Goal: Task Accomplishment & Management: Use online tool/utility

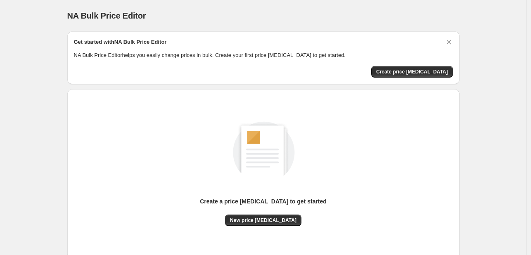
scroll to position [54, 0]
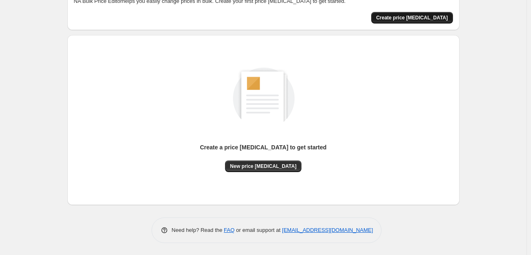
click at [433, 16] on span "Create price [MEDICAL_DATA]" at bounding box center [412, 17] width 72 height 7
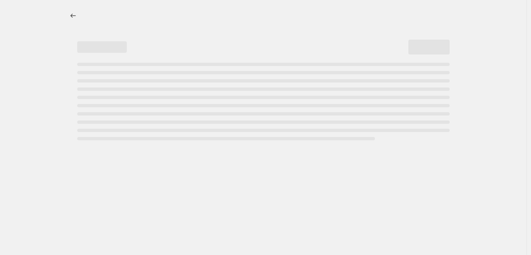
select select "percentage"
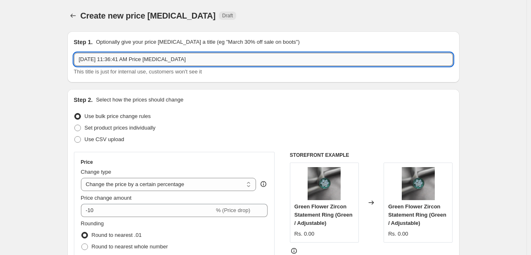
click at [188, 65] on input "[DATE] 11:36:41 AM Price [MEDICAL_DATA]" at bounding box center [263, 59] width 379 height 13
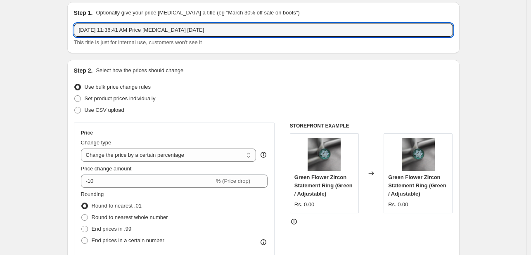
scroll to position [41, 0]
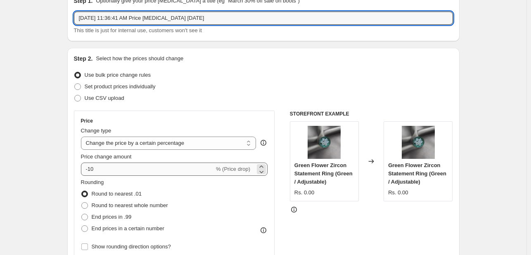
type input "[DATE] 11:36:41 AM Price [MEDICAL_DATA] [DATE]"
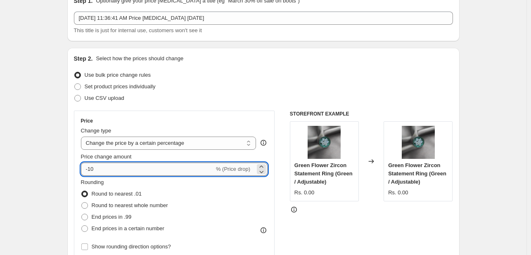
click at [97, 171] on input "-10" at bounding box center [147, 169] width 133 height 13
type input "-1"
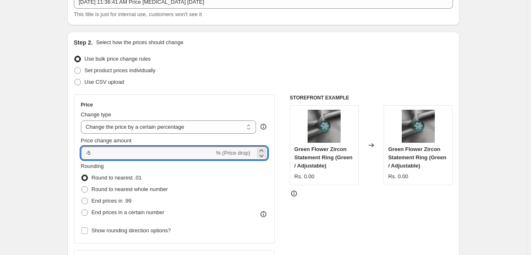
scroll to position [59, 0]
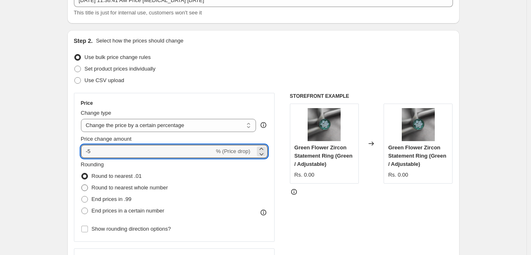
type input "-5"
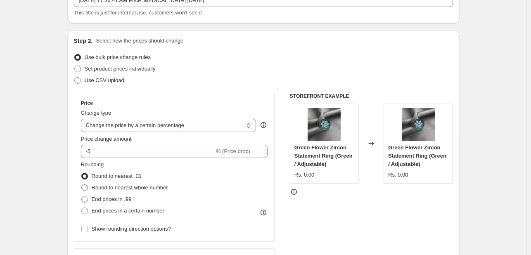
click at [86, 186] on span at bounding box center [84, 188] width 7 height 7
click at [82, 185] on input "Round to nearest whole number" at bounding box center [81, 185] width 0 height 0
radio input "true"
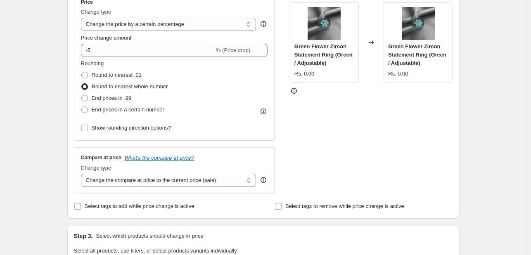
scroll to position [160, 0]
click at [170, 182] on select "Change the compare at price to the current price (sale) Change the compare at p…" at bounding box center [169, 180] width 176 height 13
select select "no_change"
click at [83, 174] on select "Change the compare at price to the current price (sale) Change the compare at p…" at bounding box center [169, 180] width 176 height 13
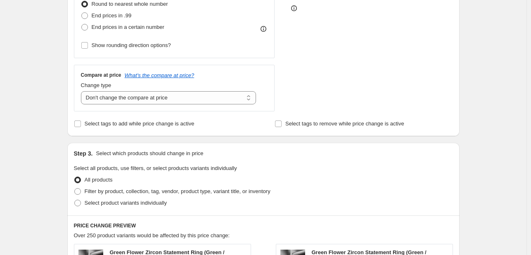
scroll to position [243, 0]
click at [80, 192] on span at bounding box center [77, 191] width 7 height 7
click at [75, 189] on input "Filter by product, collection, tag, vendor, product type, variant title, or inv…" at bounding box center [74, 188] width 0 height 0
radio input "true"
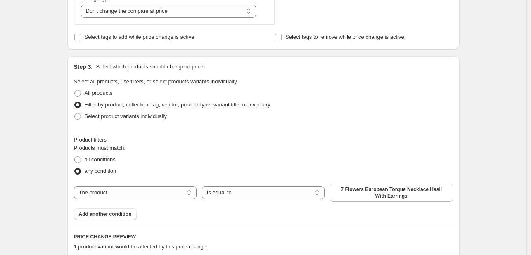
scroll to position [330, 0]
click at [149, 195] on select "The product The product's collection The product's tag The product's vendor The…" at bounding box center [135, 192] width 123 height 13
select select "collection"
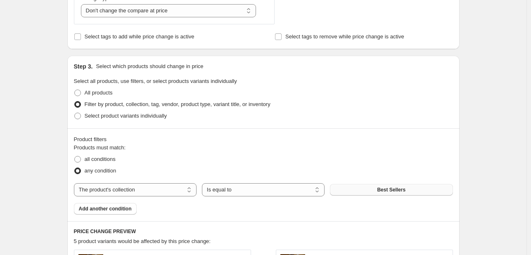
click at [366, 194] on button "Best Sellers" at bounding box center [391, 190] width 123 height 12
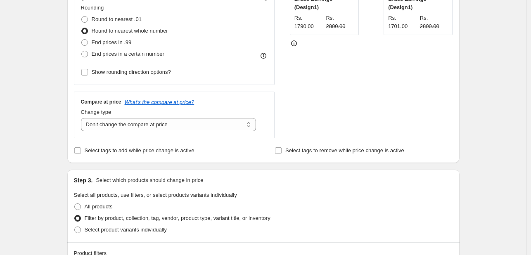
scroll to position [183, 0]
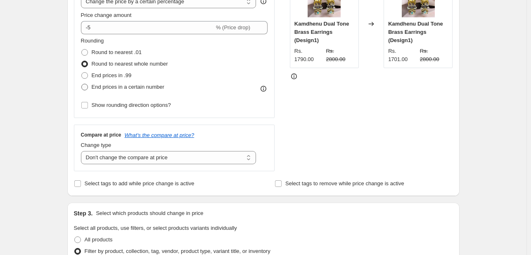
click at [149, 87] on span "End prices in a certain number" at bounding box center [128, 87] width 73 height 6
click at [82, 84] on input "End prices in a certain number" at bounding box center [81, 84] width 0 height 0
radio input "true"
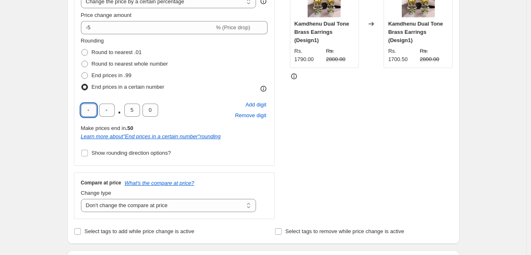
click at [88, 111] on input "text" at bounding box center [89, 110] width 16 height 13
type input "9"
type input "0"
click at [181, 119] on div "9 0 . 5 0 Add digit Remove digit" at bounding box center [174, 110] width 187 height 21
click at [139, 113] on input "5" at bounding box center [132, 110] width 16 height 13
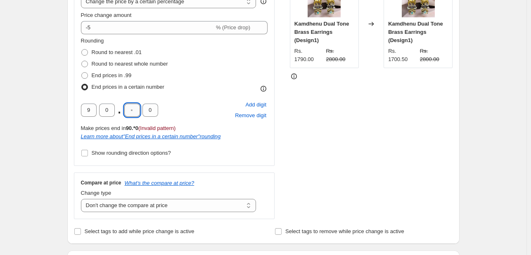
type input "0"
click at [335, 174] on div "STOREFRONT EXAMPLE Kamdhenu Dual Tone Brass Earrings (Design1) Rs. 1790.00 Rs. …" at bounding box center [371, 94] width 163 height 250
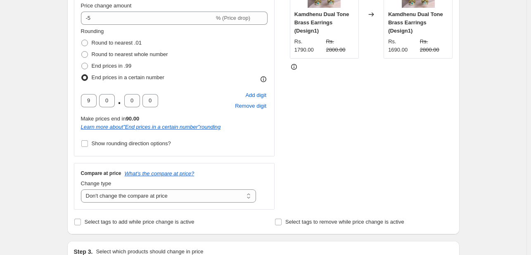
scroll to position [193, 0]
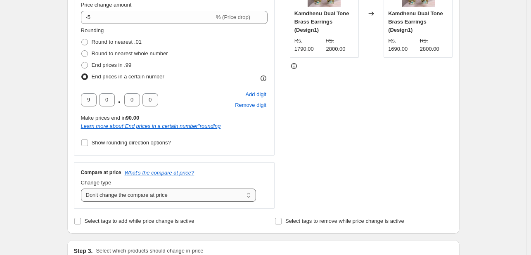
click at [206, 195] on select "Change the compare at price to the current price (sale) Change the compare at p…" at bounding box center [169, 195] width 176 height 13
click at [375, 167] on div "STOREFRONT EXAMPLE Kamdhenu Dual Tone Brass Earrings (Design1) Rs. 1790.00 Rs. …" at bounding box center [371, 84] width 163 height 250
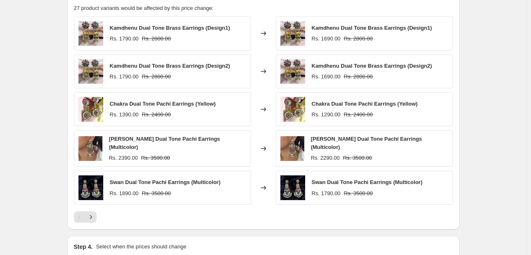
scroll to position [613, 0]
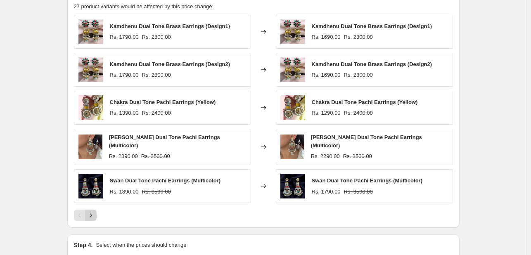
click at [92, 214] on icon "Next" at bounding box center [91, 216] width 2 height 4
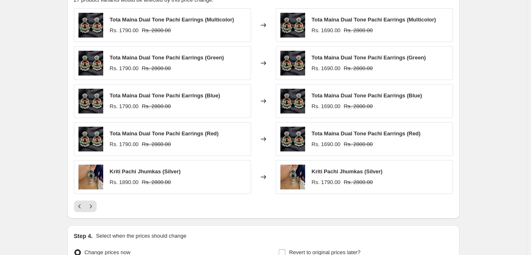
scroll to position [622, 0]
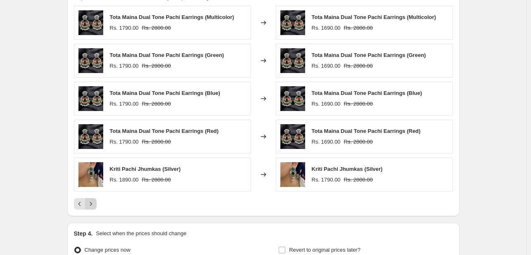
click at [93, 202] on icon "Next" at bounding box center [91, 204] width 8 height 8
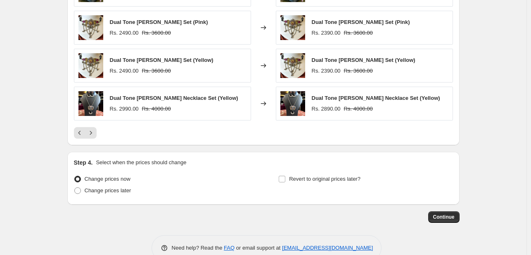
scroll to position [696, 0]
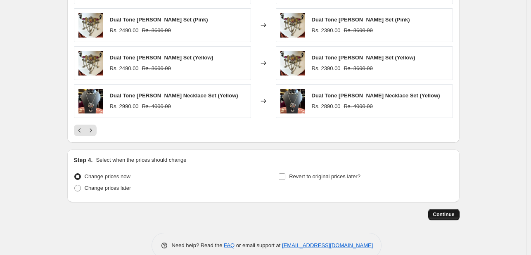
click at [449, 214] on span "Continue" at bounding box center [443, 215] width 21 height 7
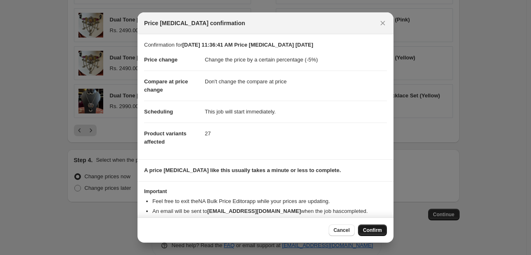
click at [371, 229] on span "Confirm" at bounding box center [372, 230] width 19 height 7
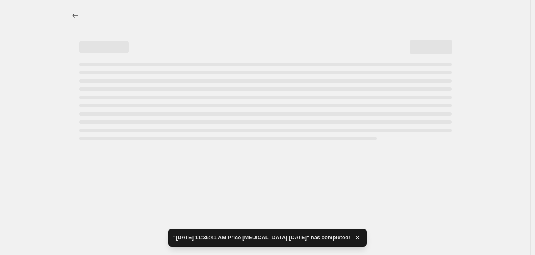
select select "percentage"
select select "no_change"
select select "collection"
